Goal: Task Accomplishment & Management: Complete application form

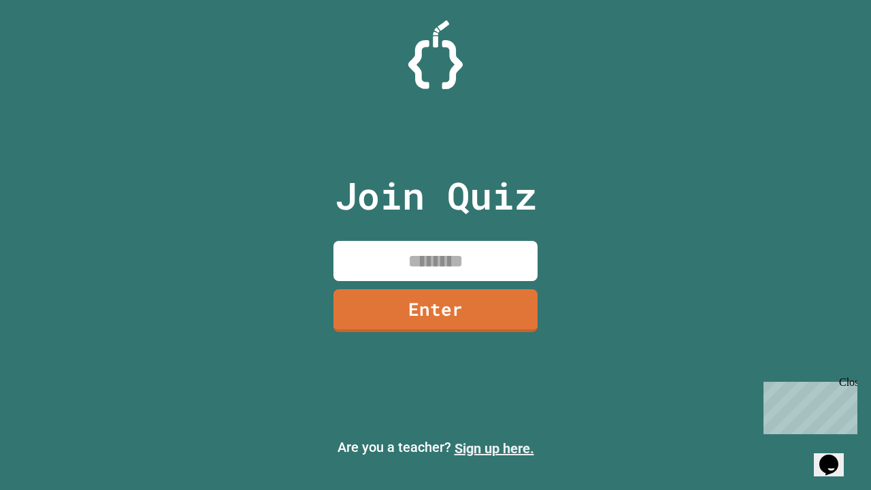
click at [494, 449] on link "Sign up here." at bounding box center [495, 448] width 80 height 16
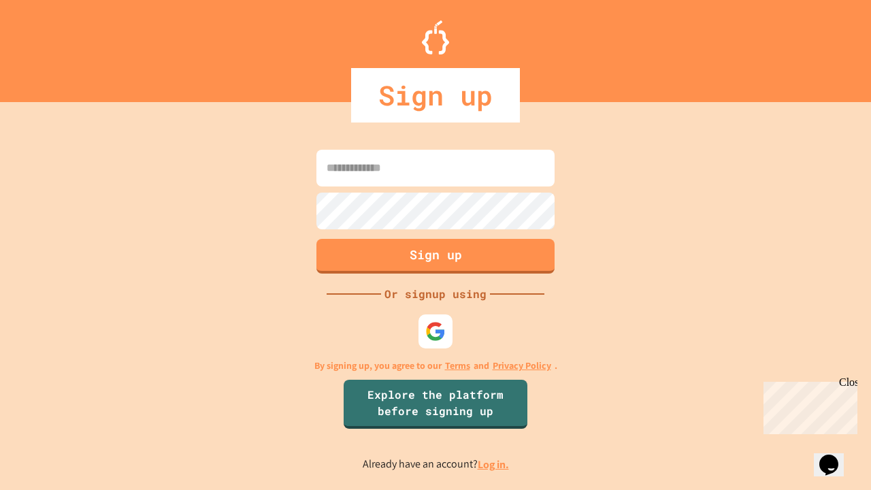
click at [494, 464] on link "Log in." at bounding box center [493, 464] width 31 height 14
